Goal: Transaction & Acquisition: Download file/media

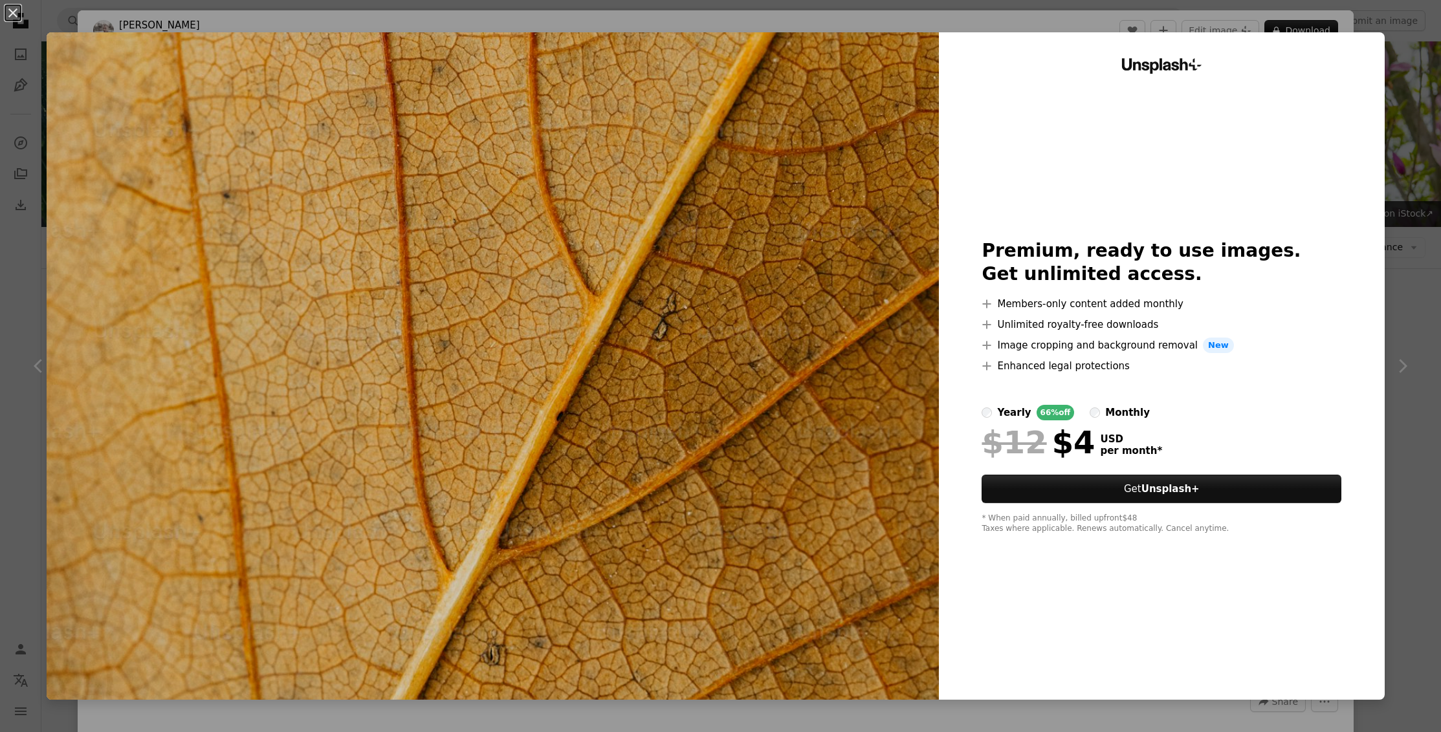
scroll to position [2477, 0]
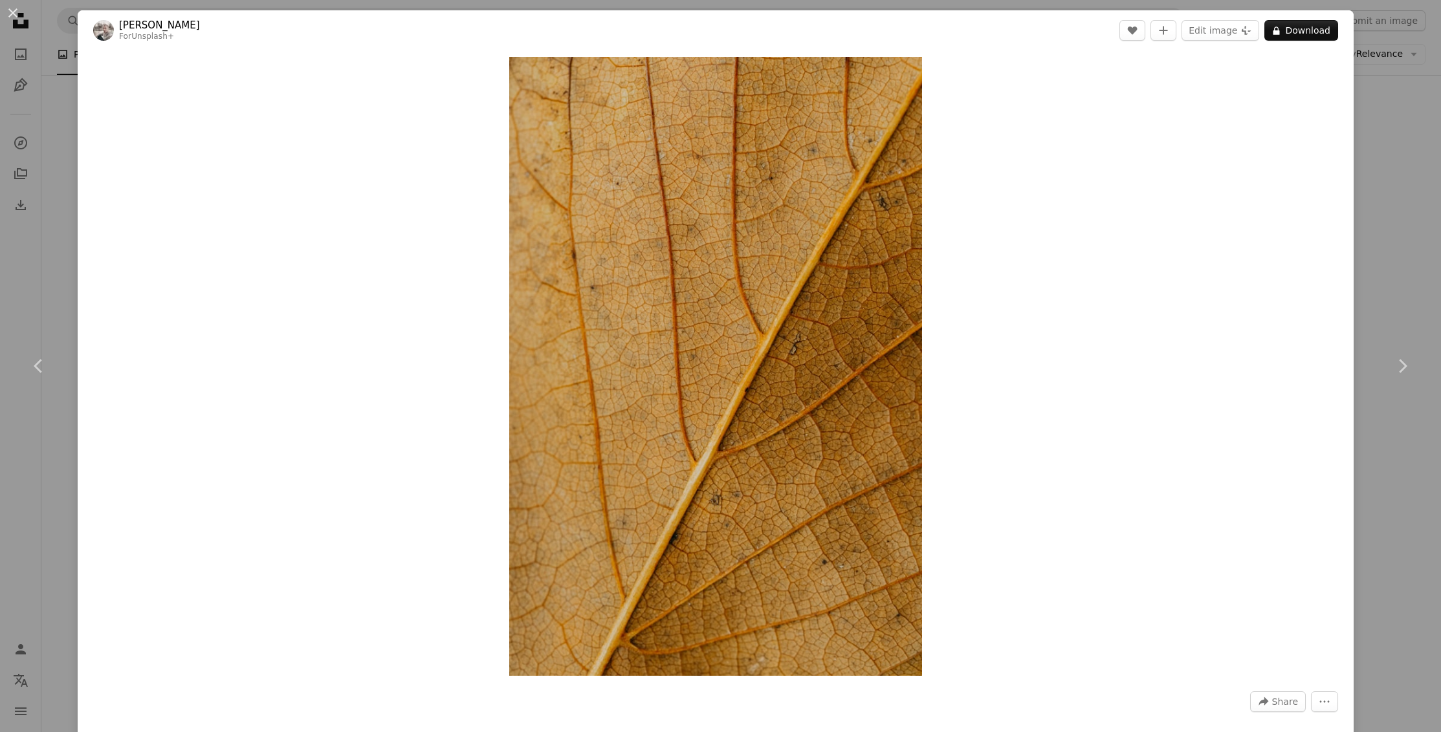
click at [1435, 205] on div "An X shape Chevron left Chevron right [PERSON_NAME] For Unsplash+ A heart A plu…" at bounding box center [720, 366] width 1441 height 732
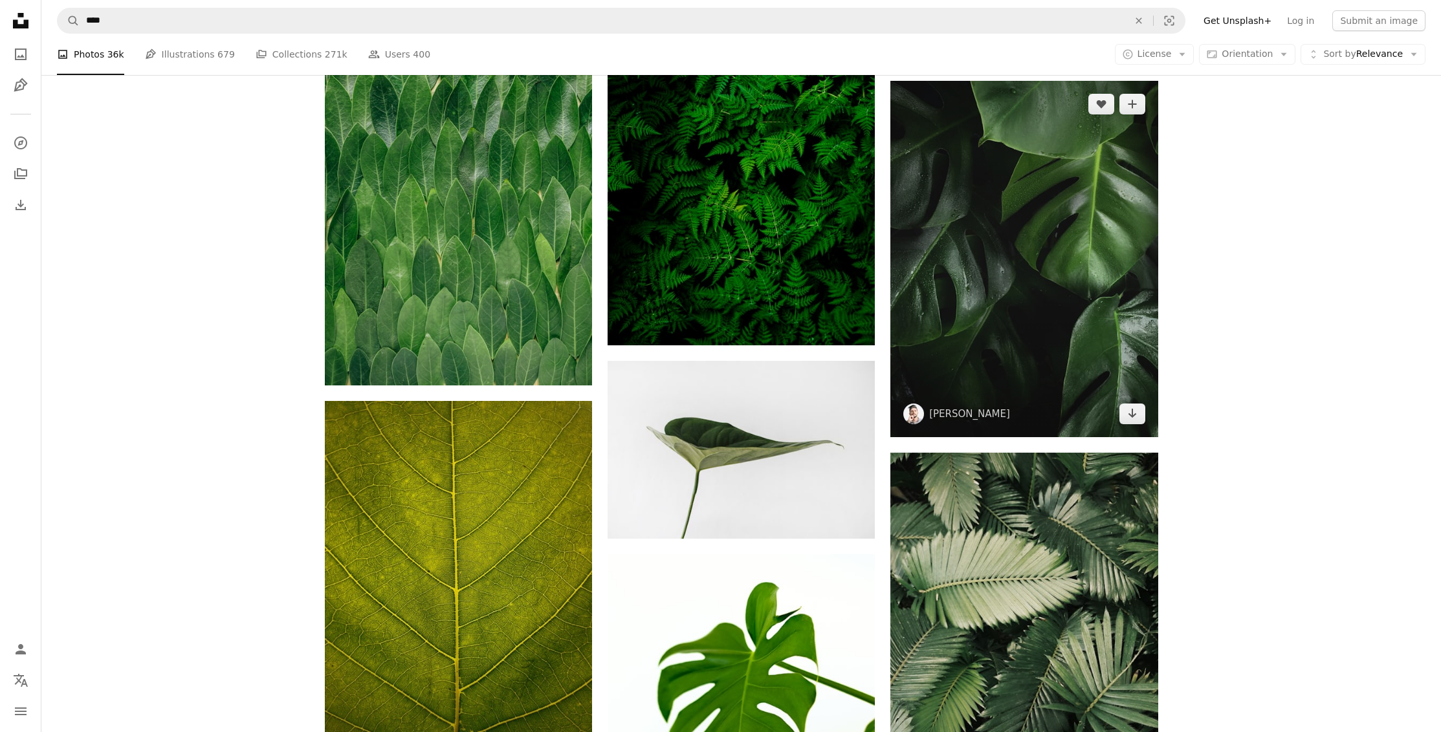
click at [1067, 280] on img at bounding box center [1023, 259] width 267 height 356
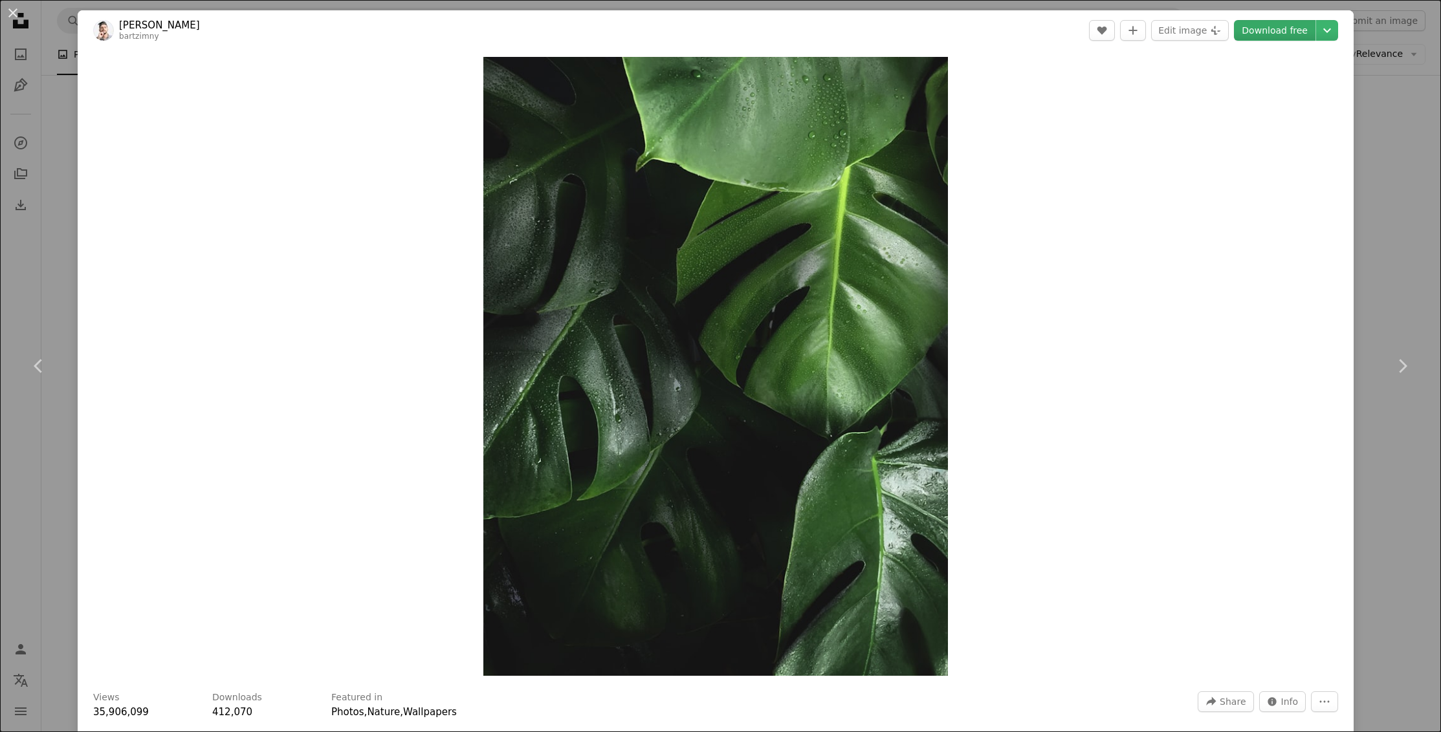
click at [1273, 38] on link "Download free" at bounding box center [1275, 30] width 82 height 21
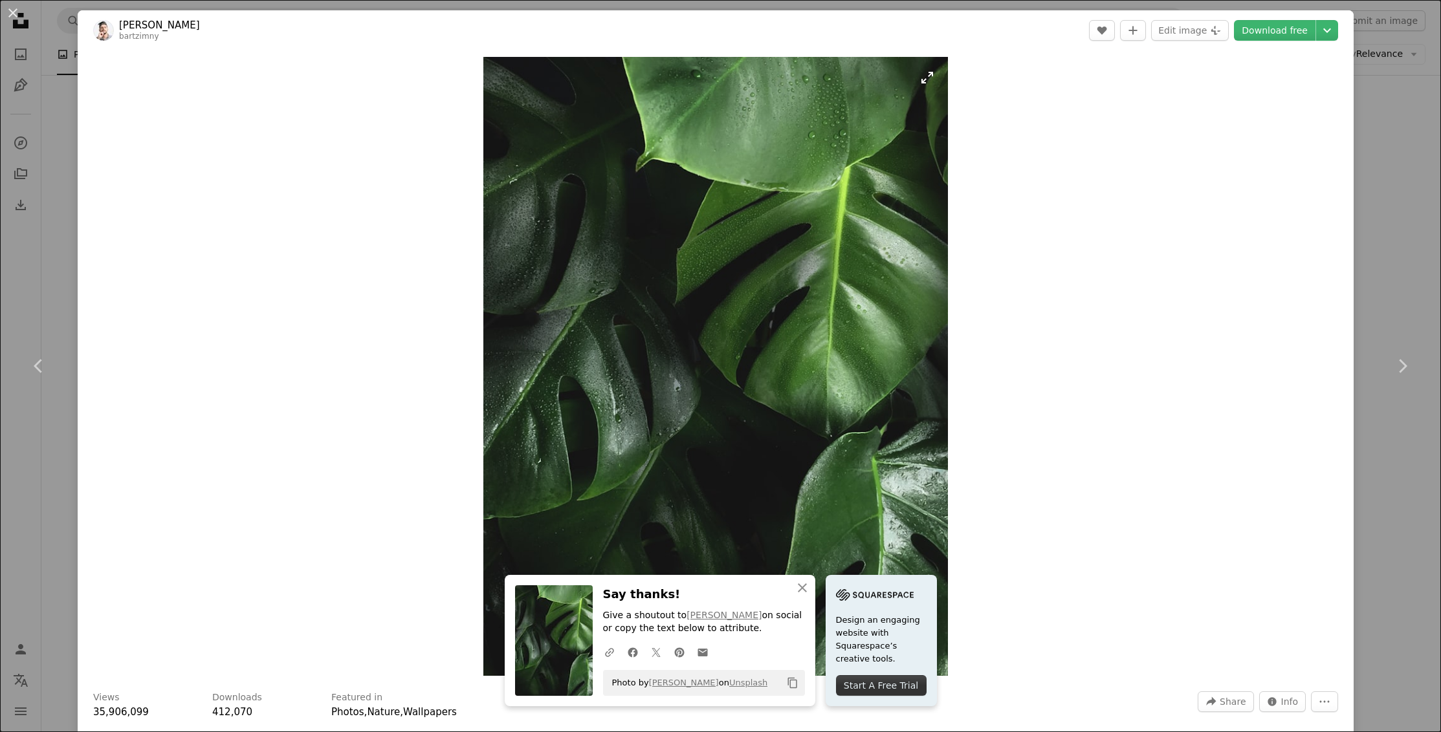
scroll to position [2476, 0]
